Goal: Complete application form

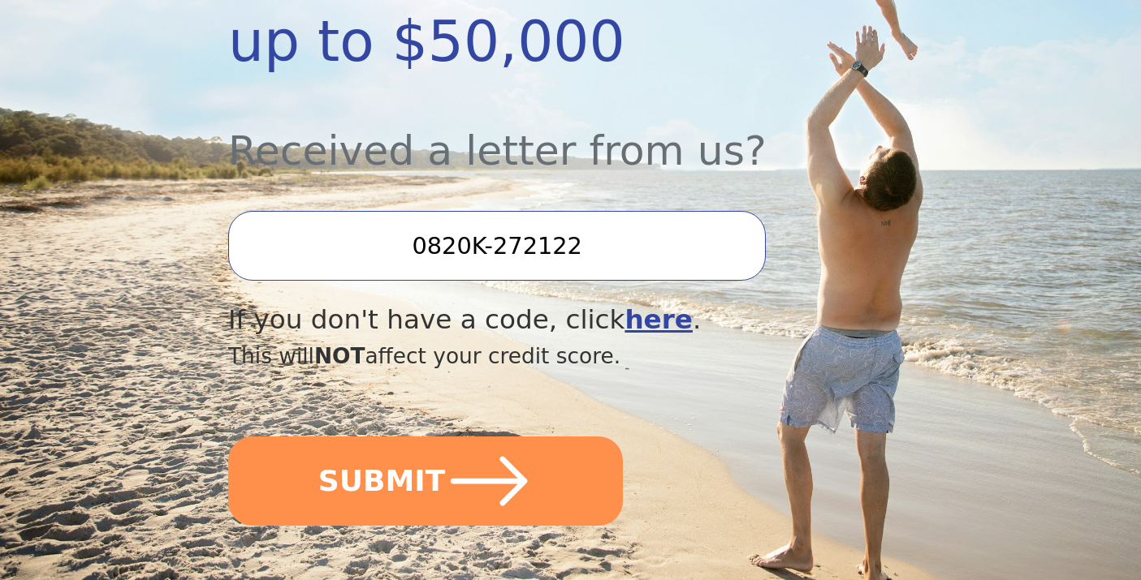
scroll to position [525, 0]
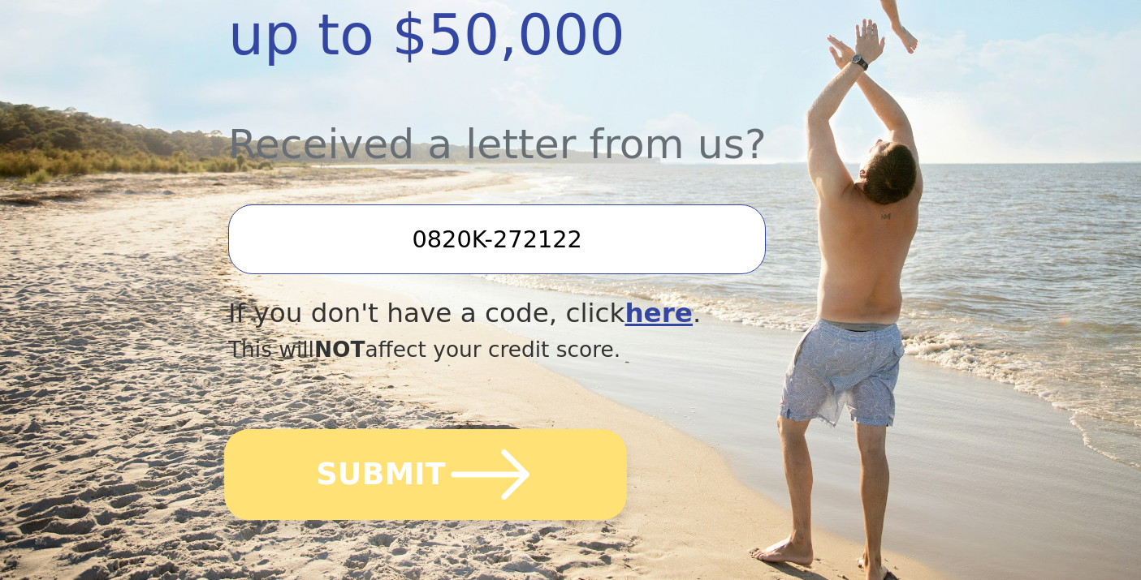
click at [404, 468] on button "SUBMIT" at bounding box center [425, 474] width 403 height 91
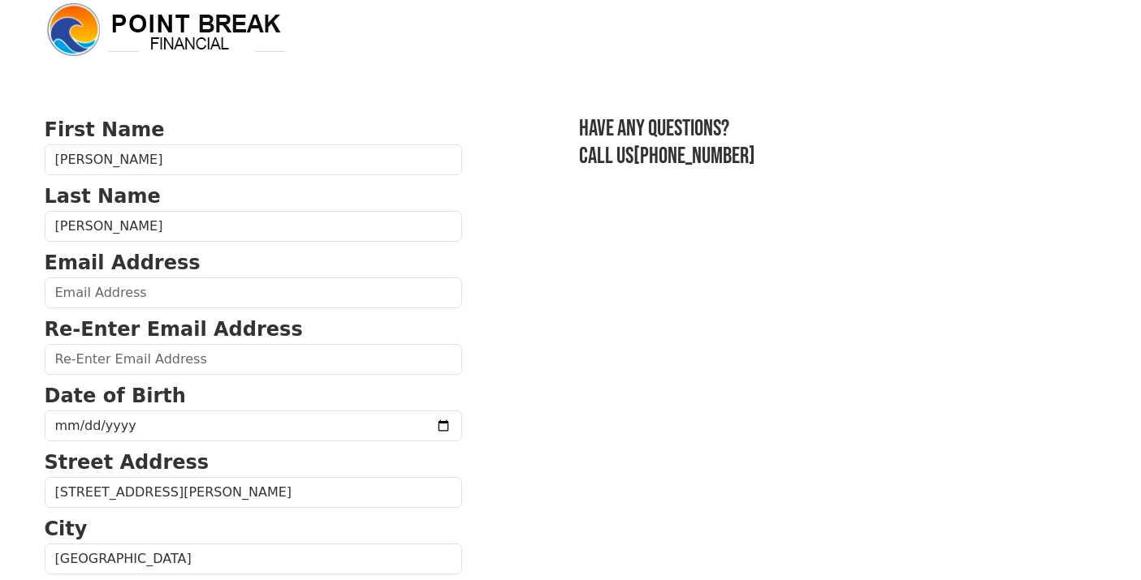
scroll to position [19, 0]
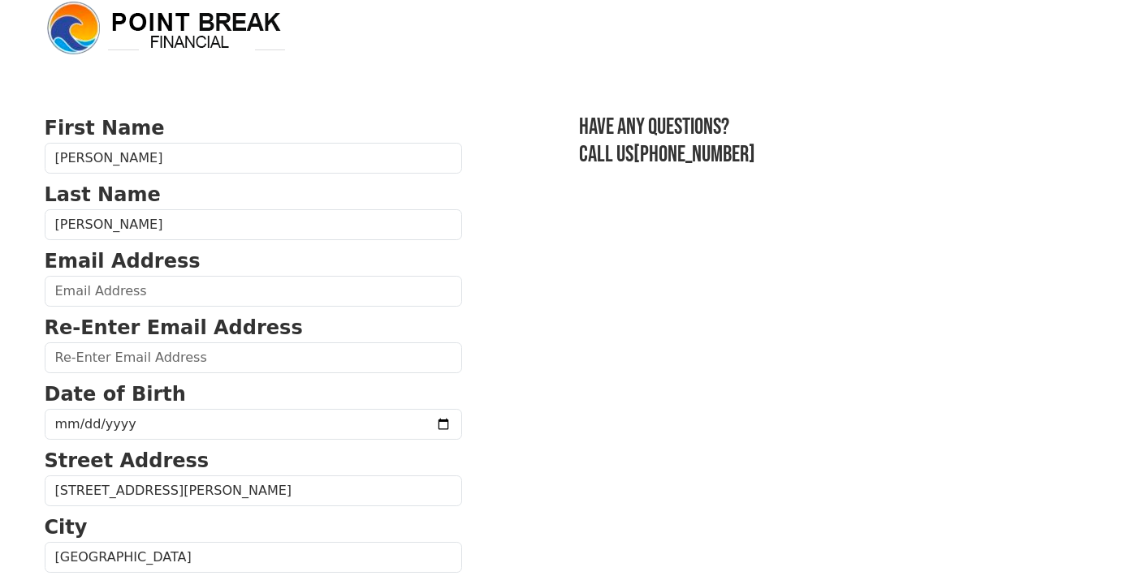
drag, startPoint x: 383, startPoint y: 360, endPoint x: 382, endPoint y: 349, distance: 11.4
click at [383, 343] on p "Re-Enter Email Address" at bounding box center [253, 327] width 417 height 29
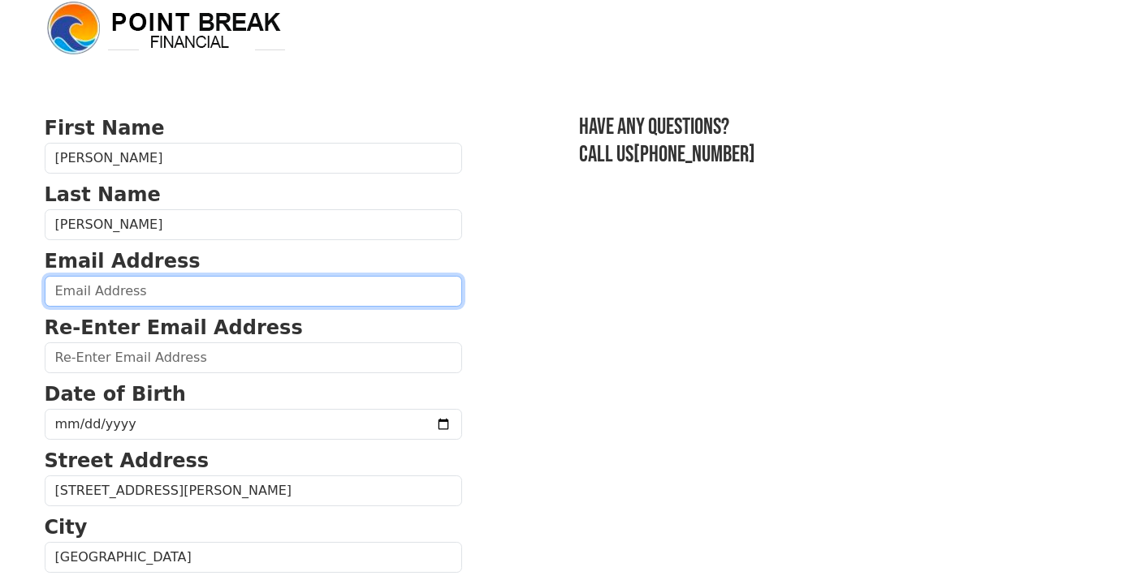
click at [382, 307] on input "email" at bounding box center [253, 291] width 417 height 31
click at [373, 307] on input "email" at bounding box center [253, 291] width 417 height 31
type input "[PERSON_NAME][EMAIL_ADDRESS][PERSON_NAME][DOMAIN_NAME]"
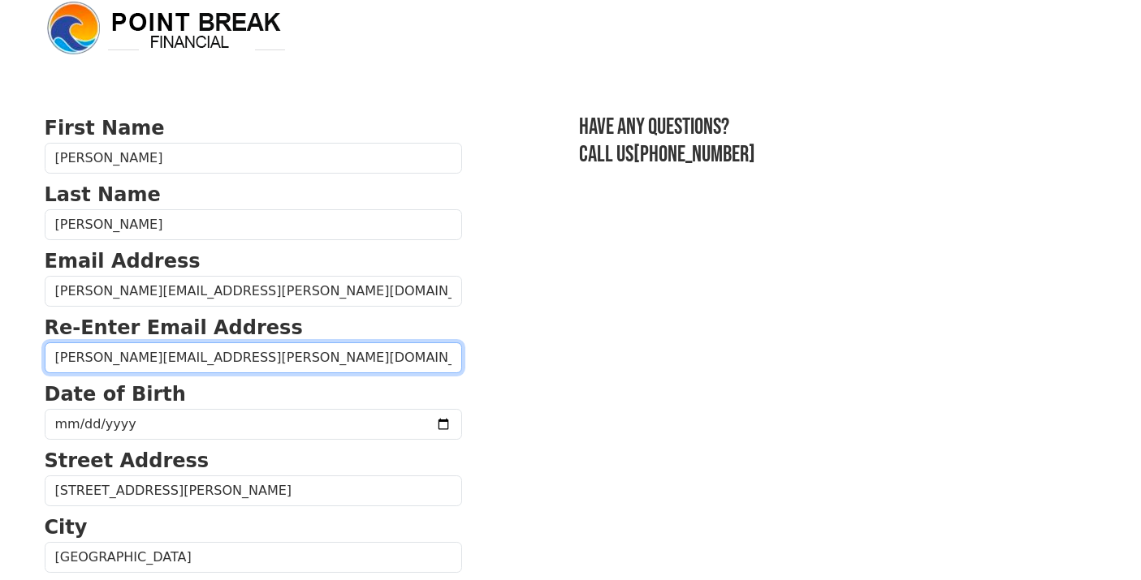
type input "[PERSON_NAME][EMAIL_ADDRESS][PERSON_NAME][DOMAIN_NAME]"
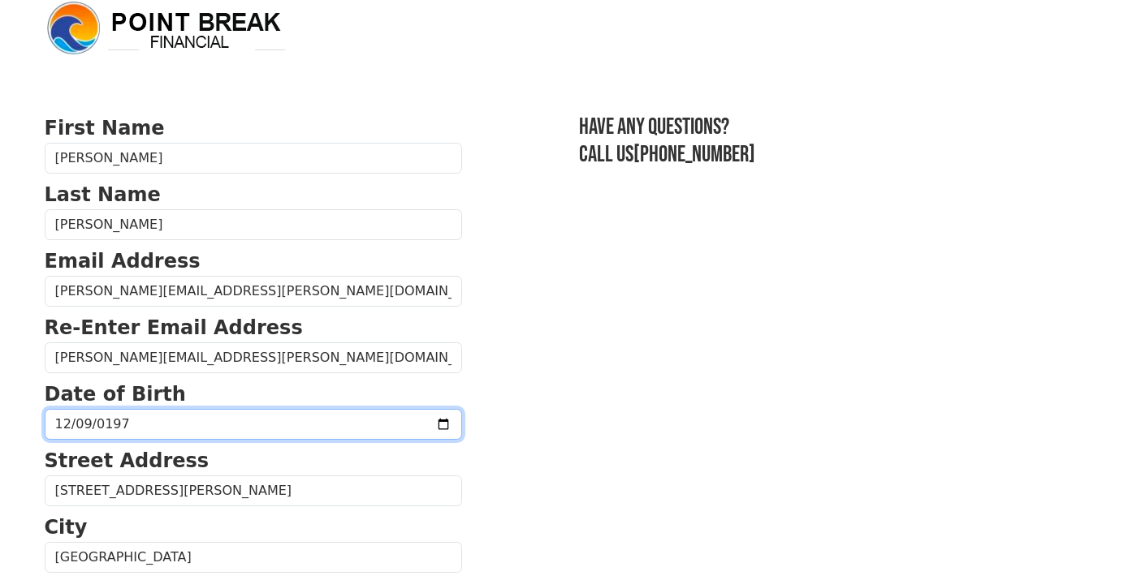
type input "[DATE]"
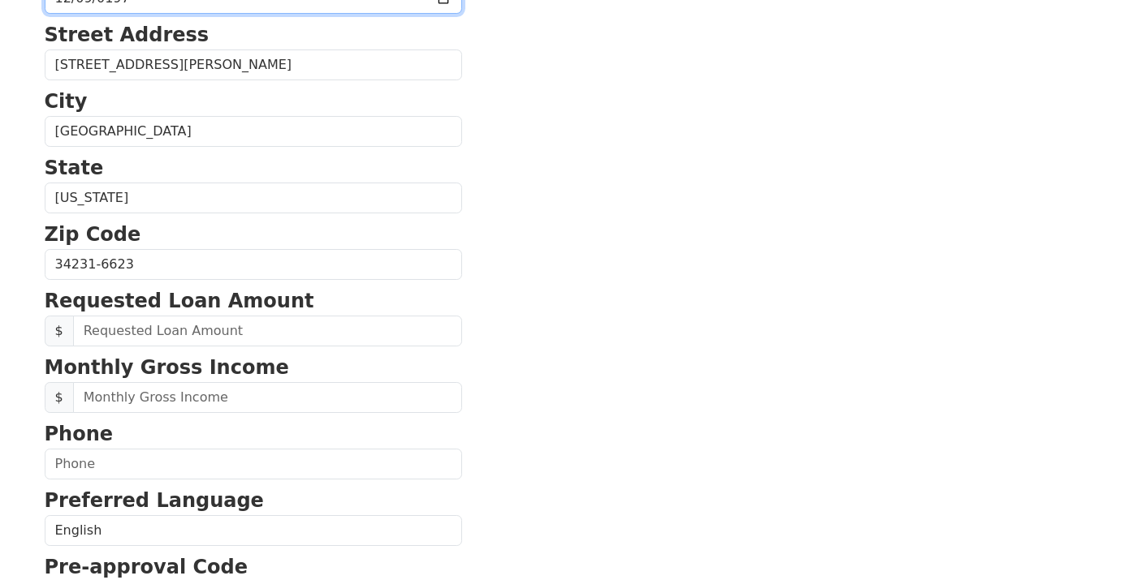
scroll to position [482, 0]
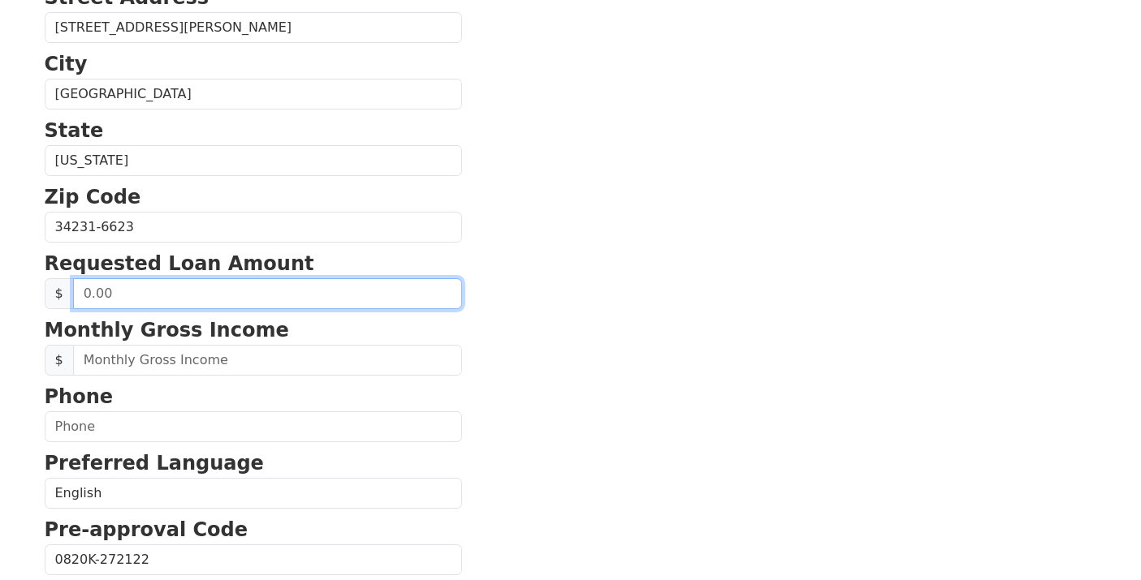
click at [270, 309] on input "text" at bounding box center [267, 293] width 389 height 31
type input "20,000.00"
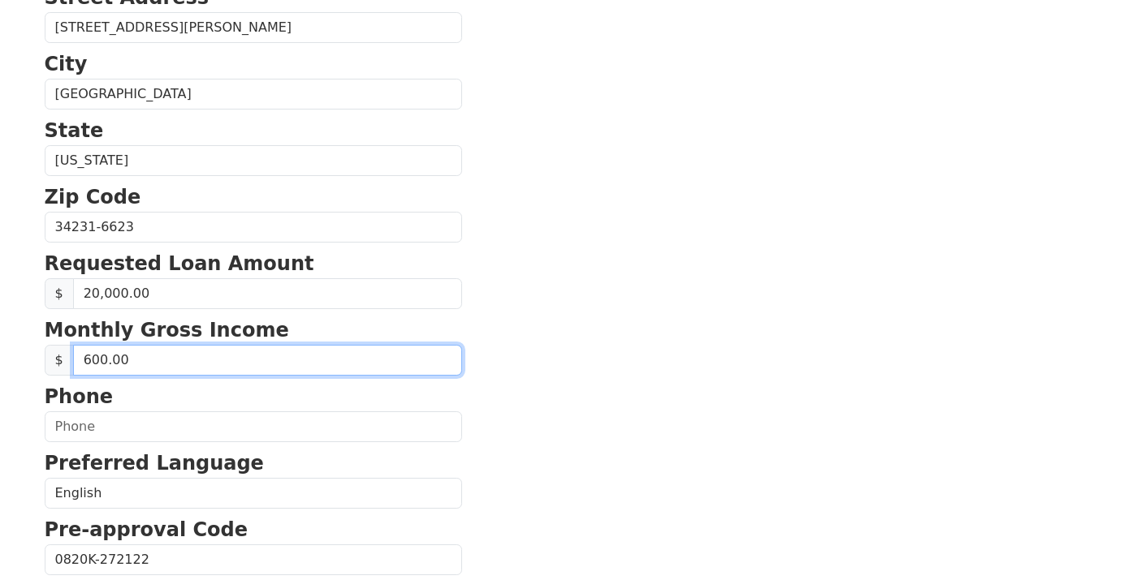
type input "6,000.00"
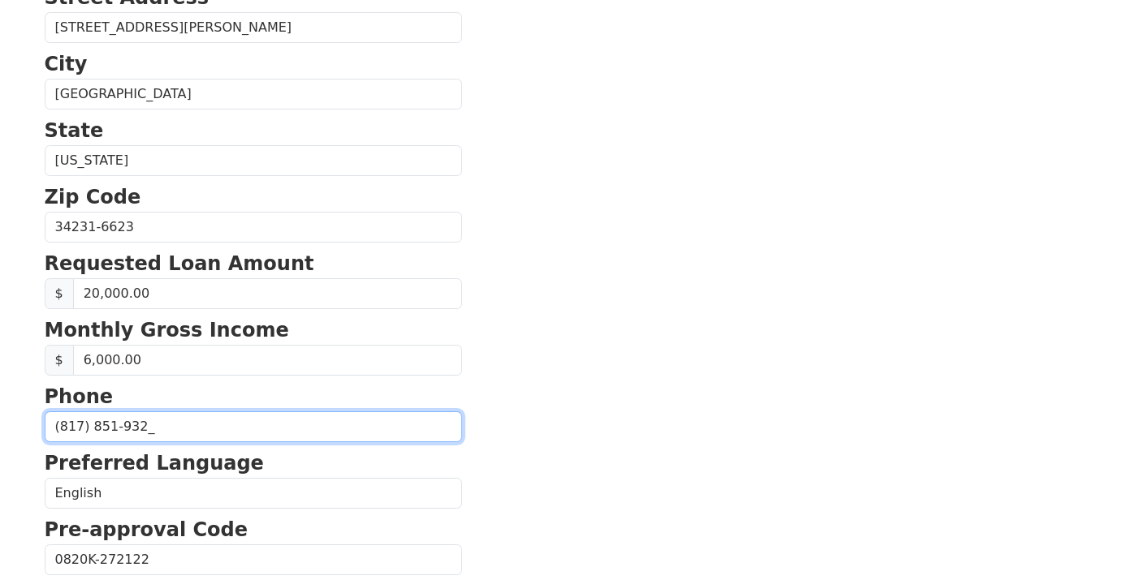
type input "[PHONE_NUMBER]"
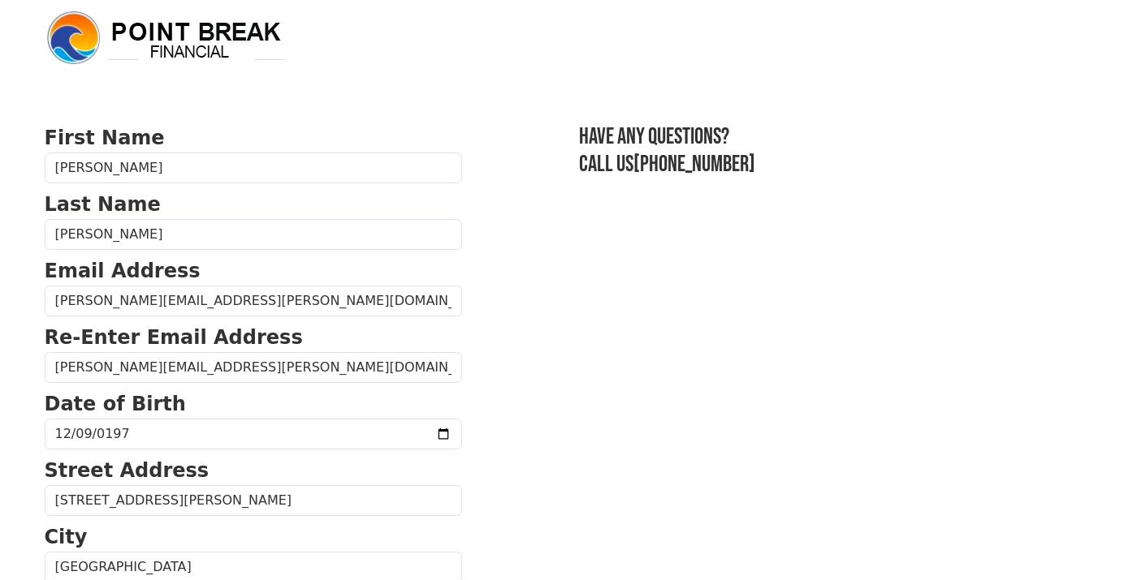
scroll to position [0, 0]
